Goal: Information Seeking & Learning: Learn about a topic

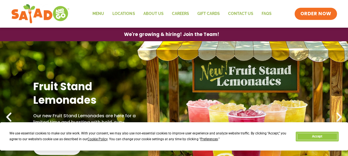
click at [324, 137] on button "Accept" at bounding box center [317, 137] width 43 height 10
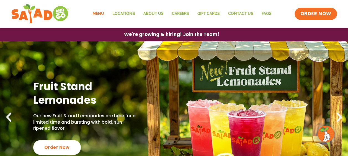
click at [101, 15] on link "Menu" at bounding box center [98, 13] width 20 height 13
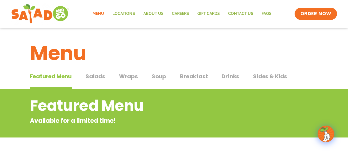
click at [98, 80] on span "Salads" at bounding box center [96, 76] width 20 height 8
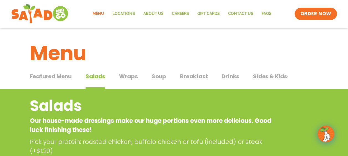
click at [126, 73] on span "Wraps" at bounding box center [128, 76] width 19 height 8
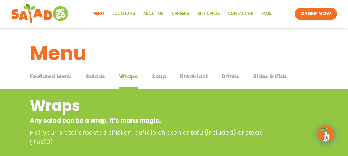
click at [159, 77] on span "Soup" at bounding box center [159, 76] width 14 height 8
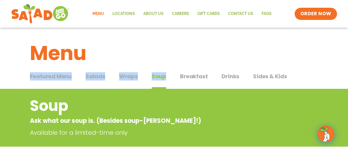
drag, startPoint x: 201, startPoint y: 70, endPoint x: 198, endPoint y: 75, distance: 5.1
click at [198, 75] on span "Breakfast" at bounding box center [194, 76] width 28 height 8
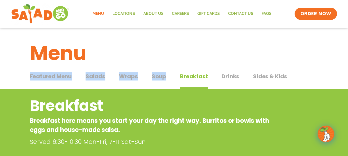
click at [238, 75] on span "Drinks" at bounding box center [231, 76] width 18 height 8
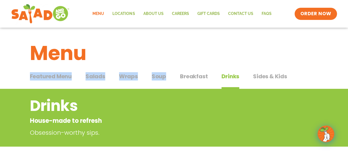
click at [263, 76] on span "Sides & Kids" at bounding box center [270, 76] width 34 height 8
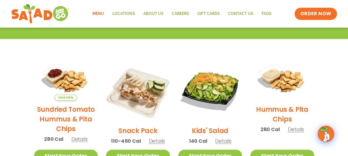
scroll to position [111, 0]
